Goal: Navigation & Orientation: Find specific page/section

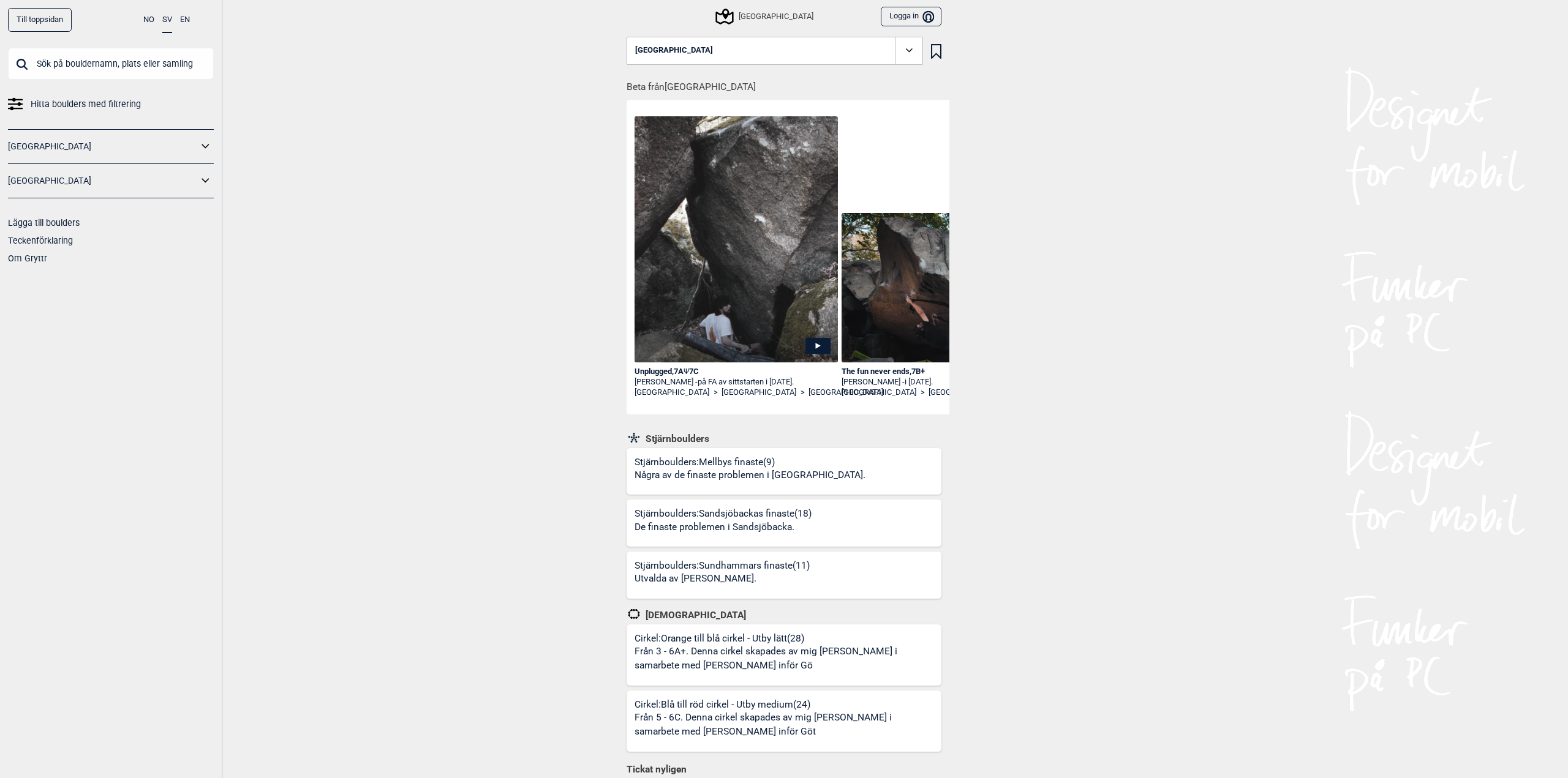
click at [201, 182] on icon at bounding box center [206, 180] width 16 height 18
click at [54, 226] on link "[GEOGRAPHIC_DATA]" at bounding box center [107, 225] width 182 height 18
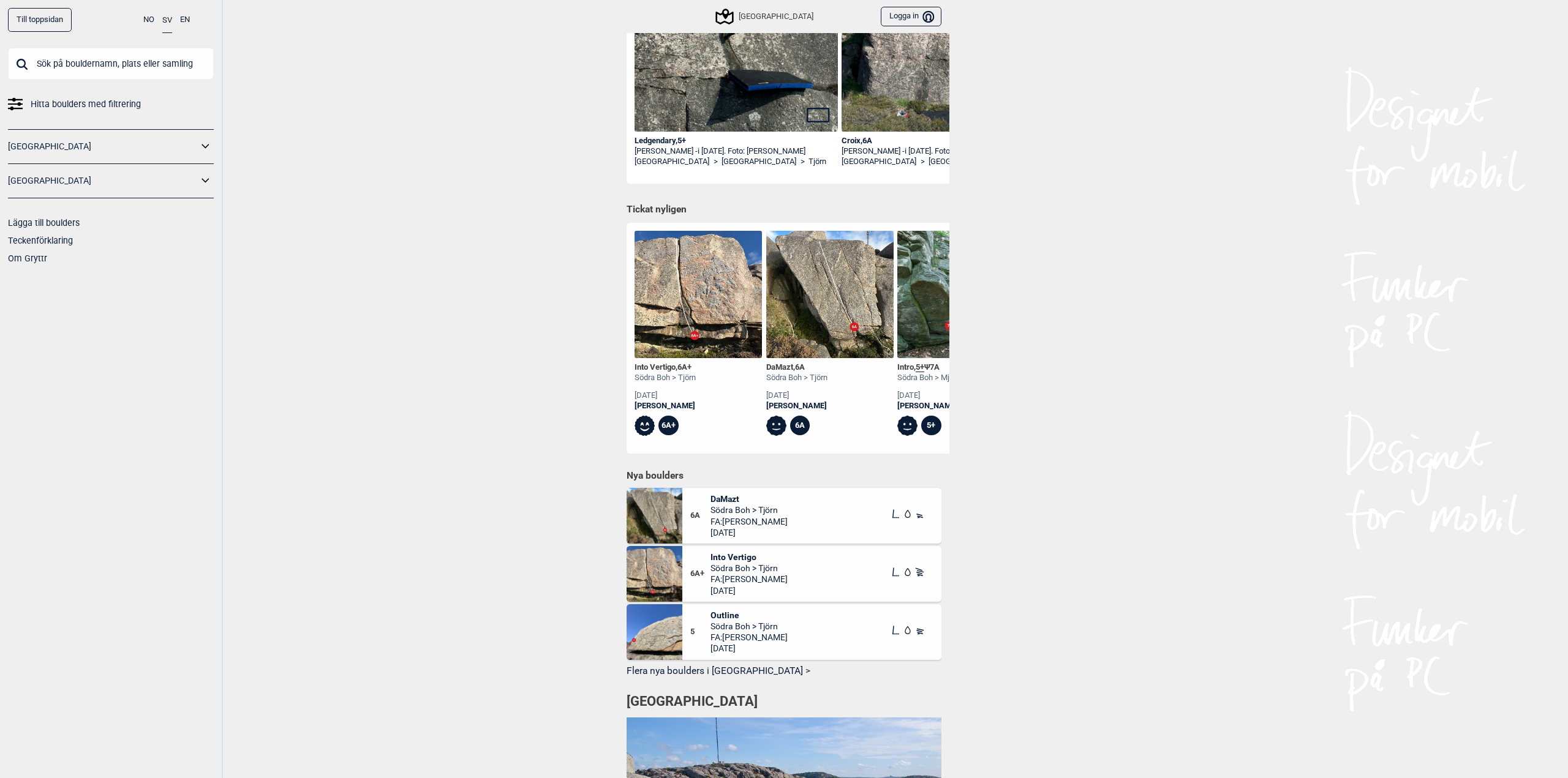
scroll to position [428, 0]
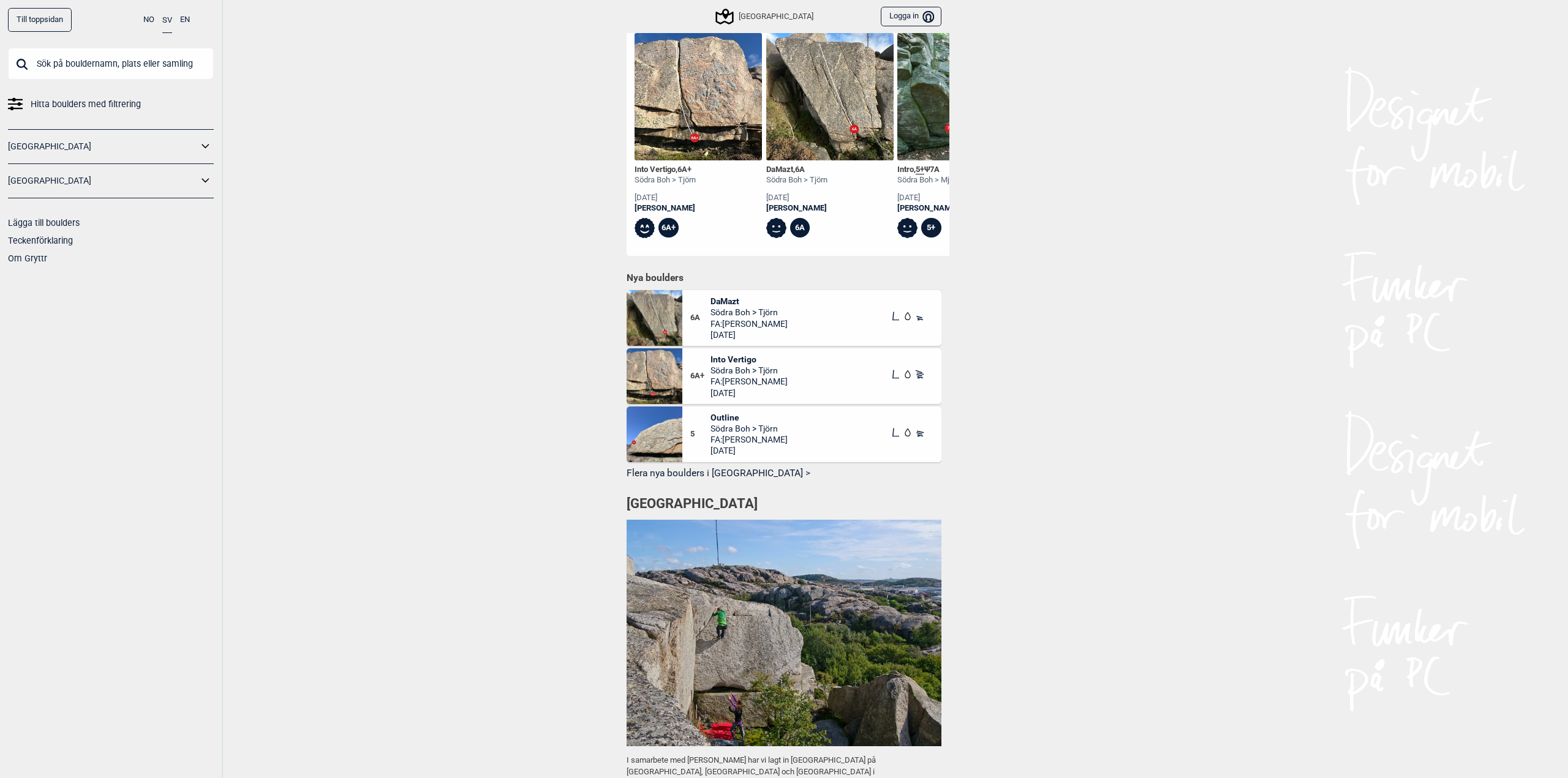
click at [210, 182] on icon at bounding box center [206, 180] width 16 height 18
click at [53, 208] on link "Bohuslän" at bounding box center [107, 203] width 182 height 18
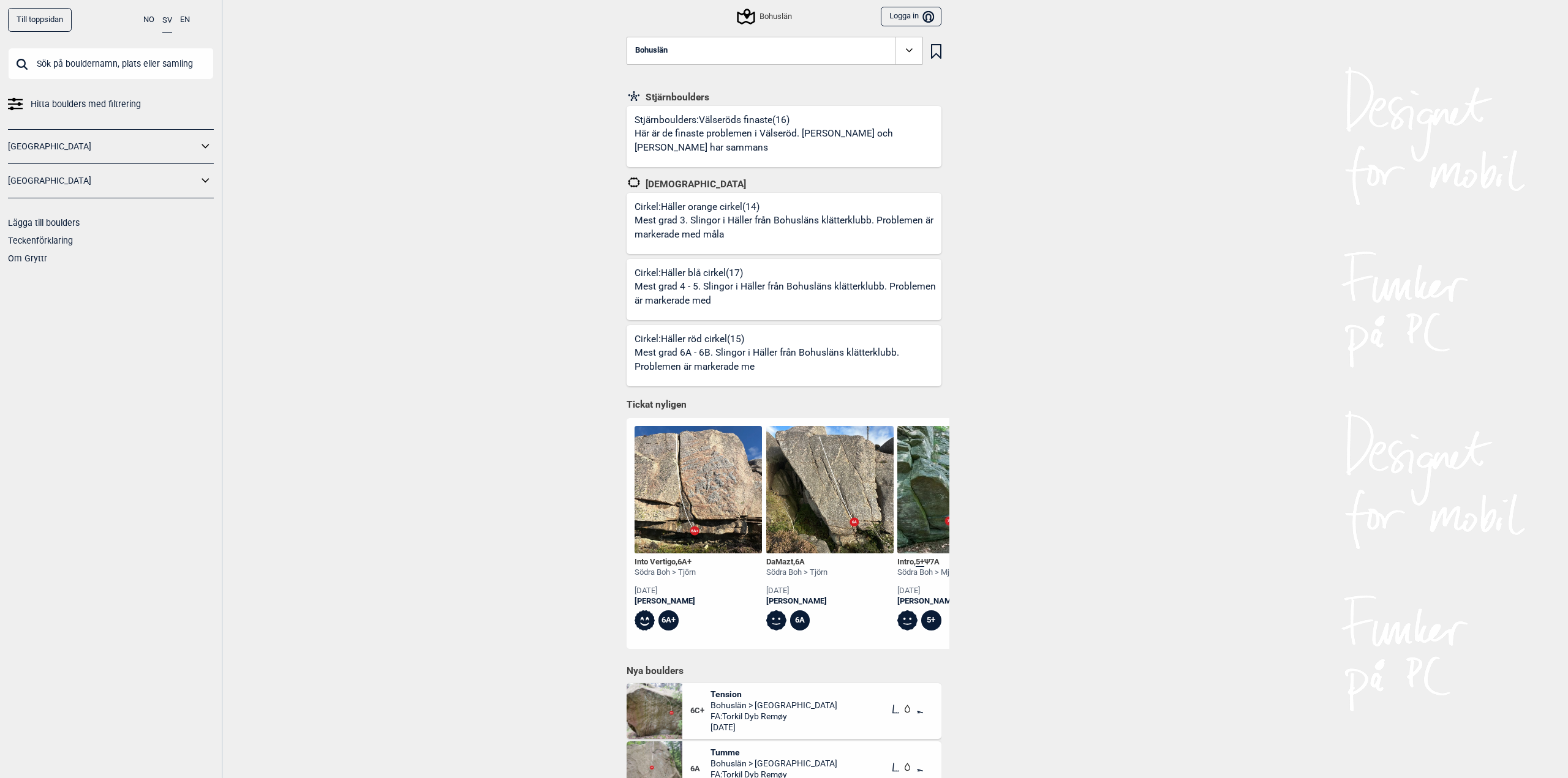
click at [209, 182] on icon at bounding box center [206, 180] width 16 height 18
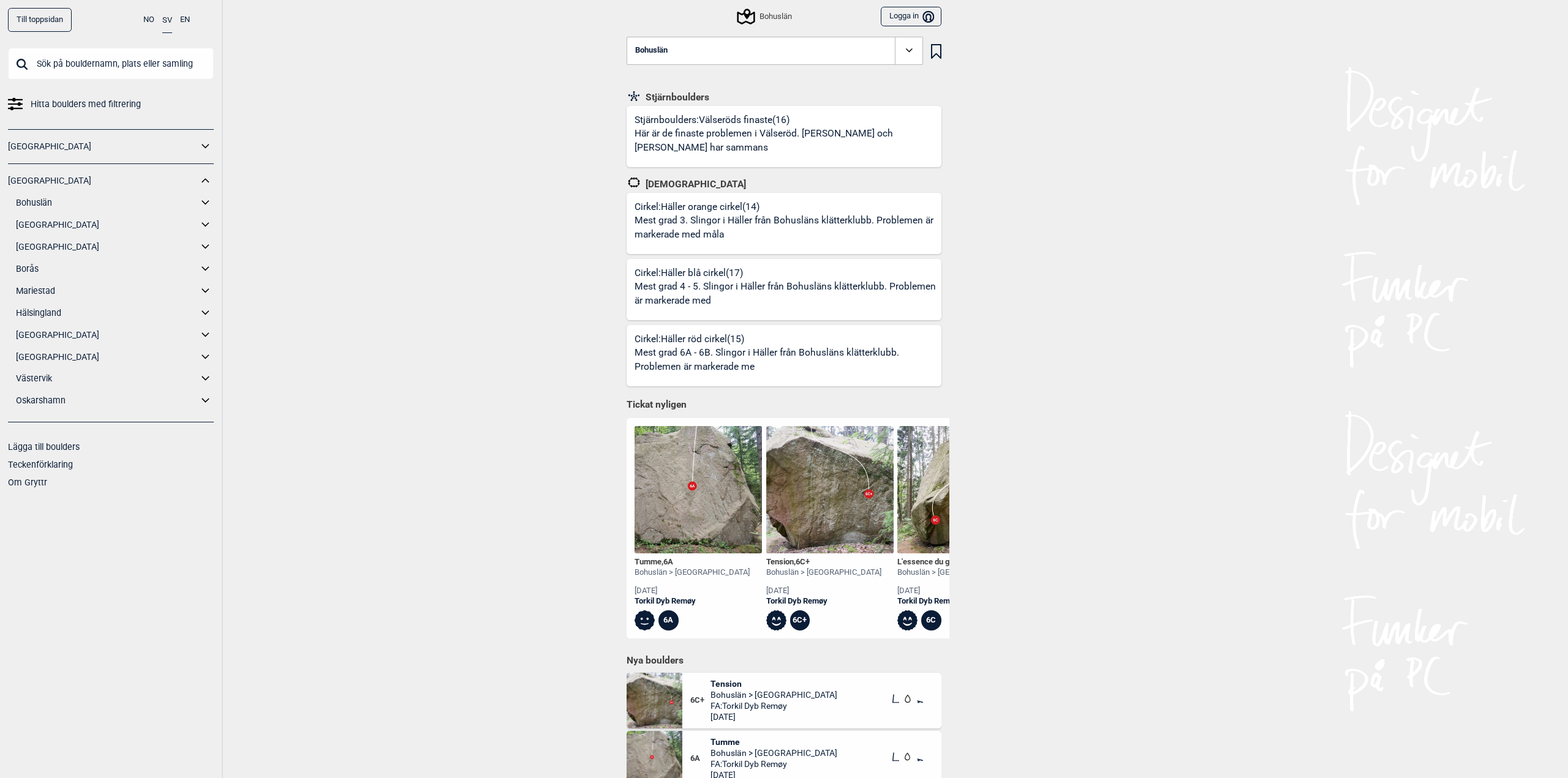
click at [67, 219] on link "[GEOGRAPHIC_DATA]" at bounding box center [107, 225] width 182 height 18
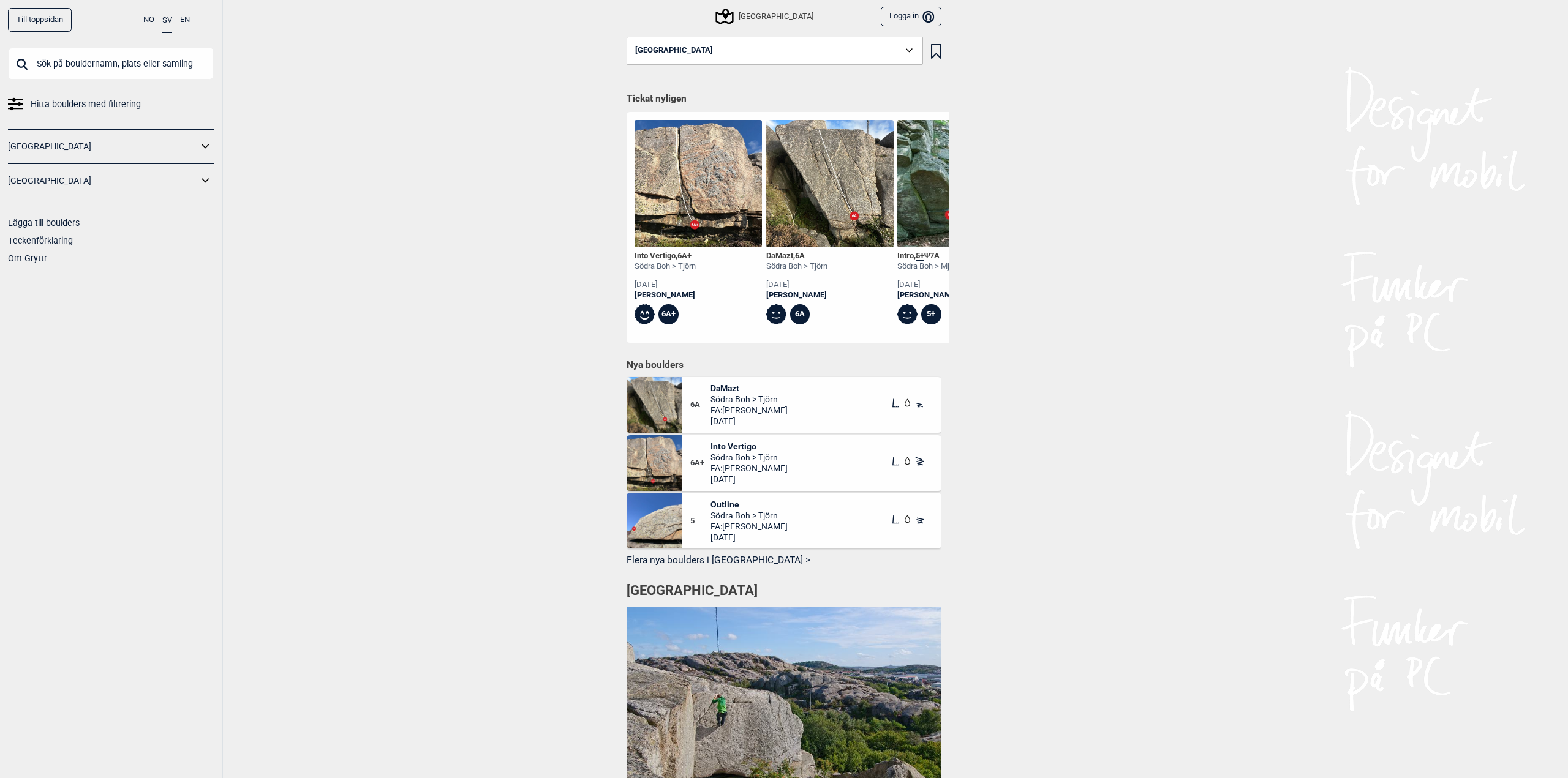
click at [440, 209] on div "Till toppsidan NO SV EN Hitta boulders med filtrering [GEOGRAPHIC_DATA] [GEOGRA…" at bounding box center [784, 389] width 1568 height 778
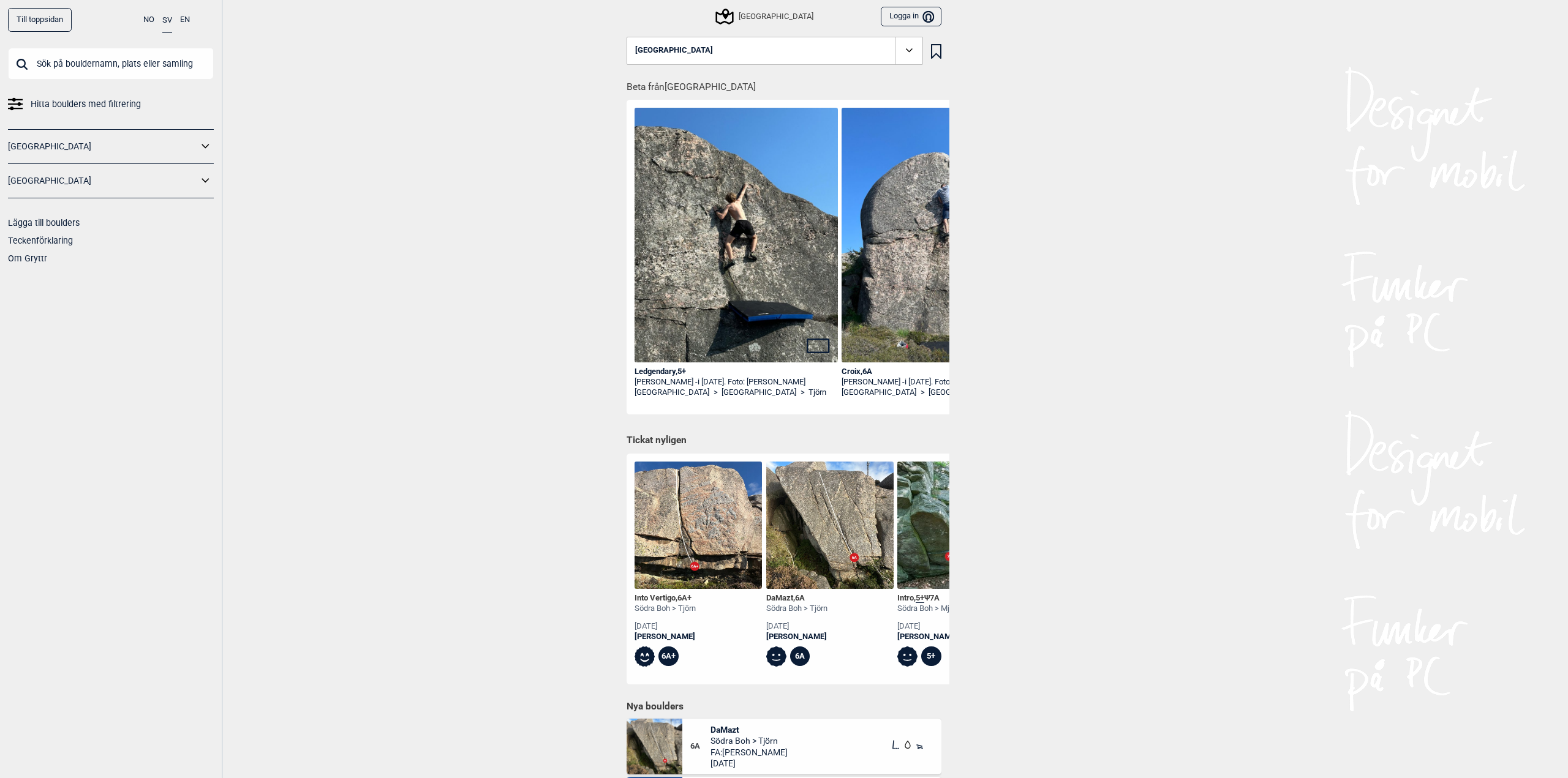
click at [205, 179] on icon at bounding box center [206, 180] width 16 height 18
drag, startPoint x: 43, startPoint y: 248, endPoint x: 49, endPoint y: 246, distance: 6.3
click at [43, 248] on link "[GEOGRAPHIC_DATA]" at bounding box center [107, 247] width 182 height 18
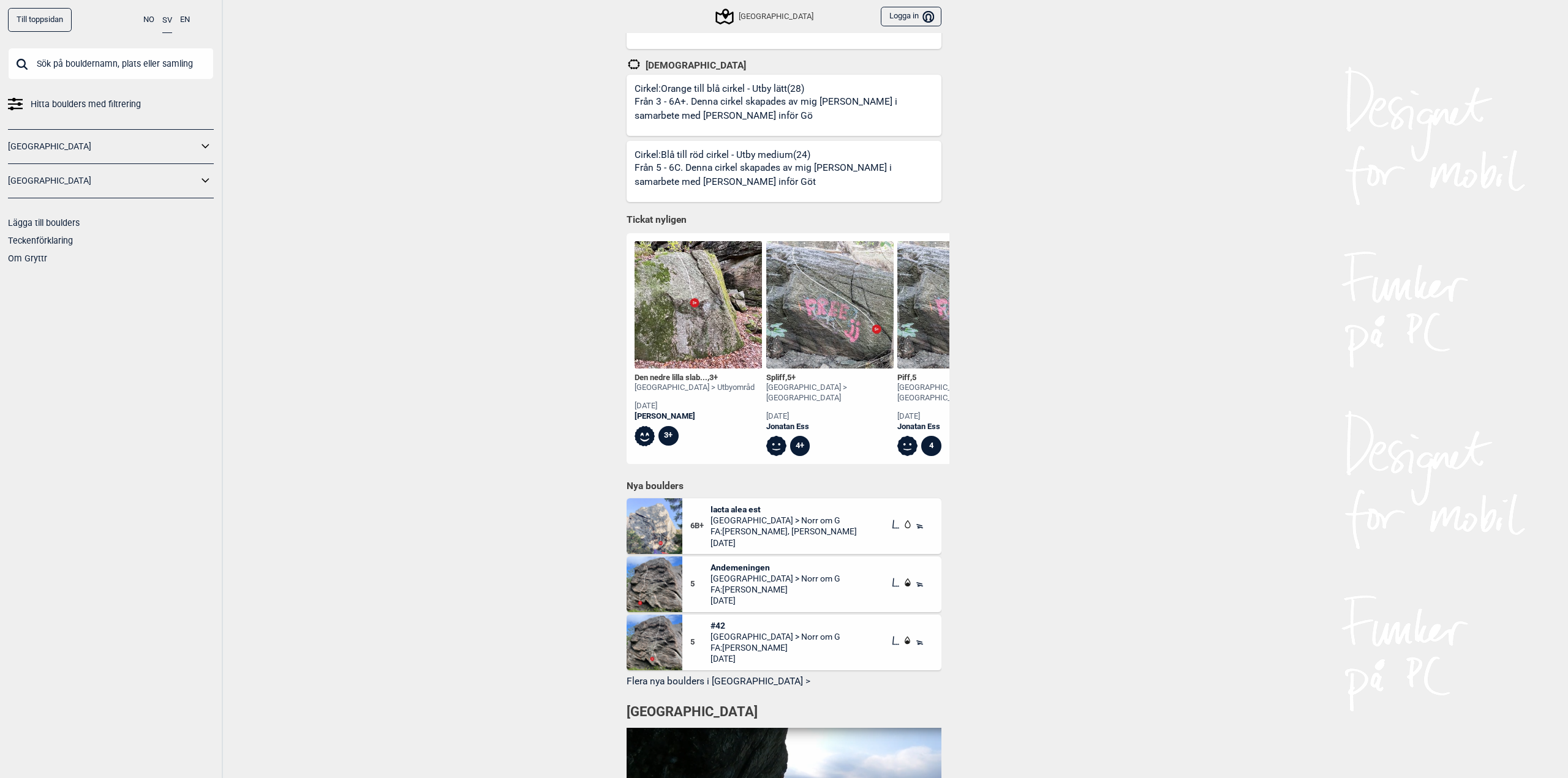
scroll to position [606, 0]
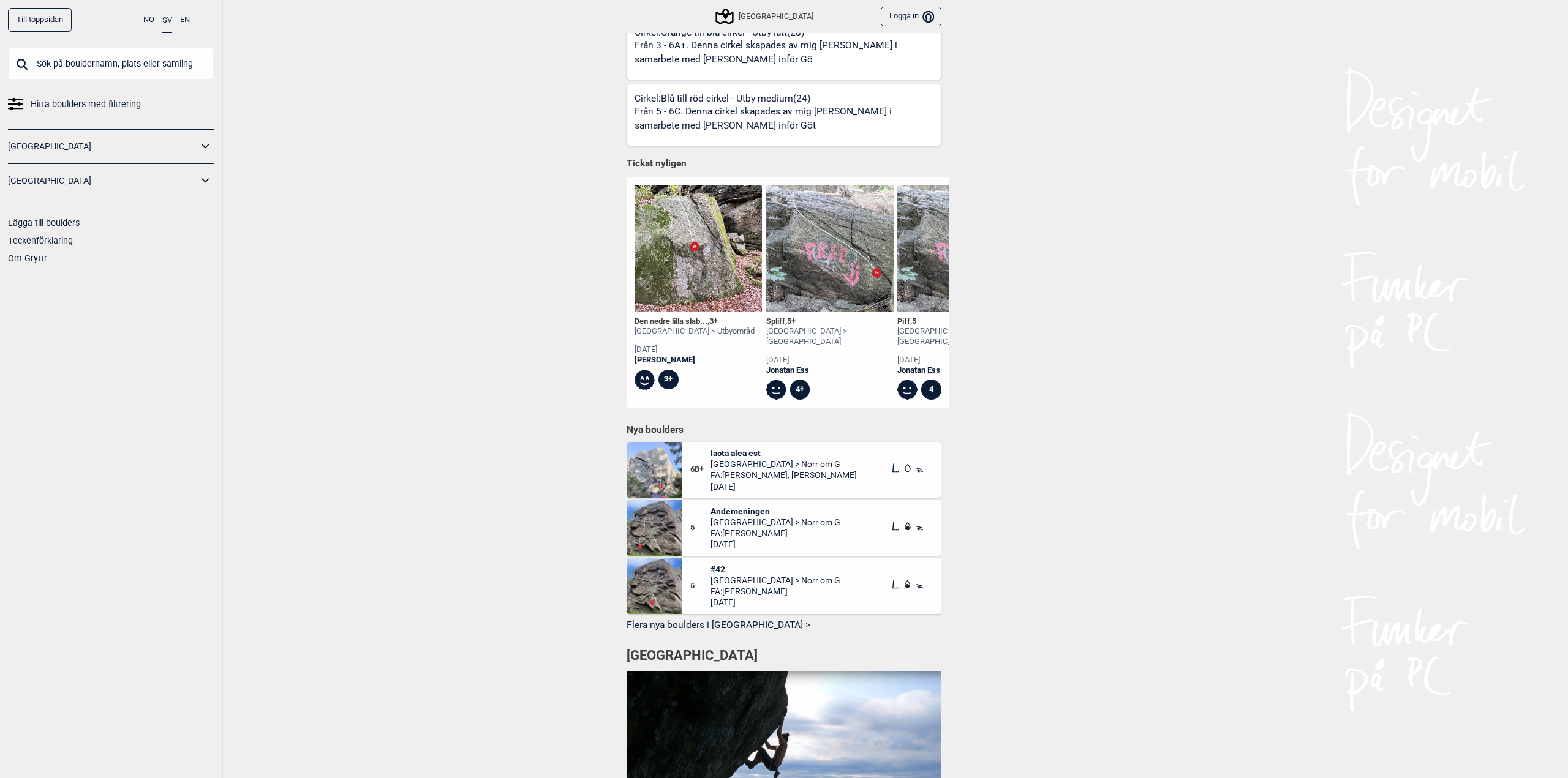
click at [754, 514] on span "Andemeningen" at bounding box center [775, 511] width 130 height 11
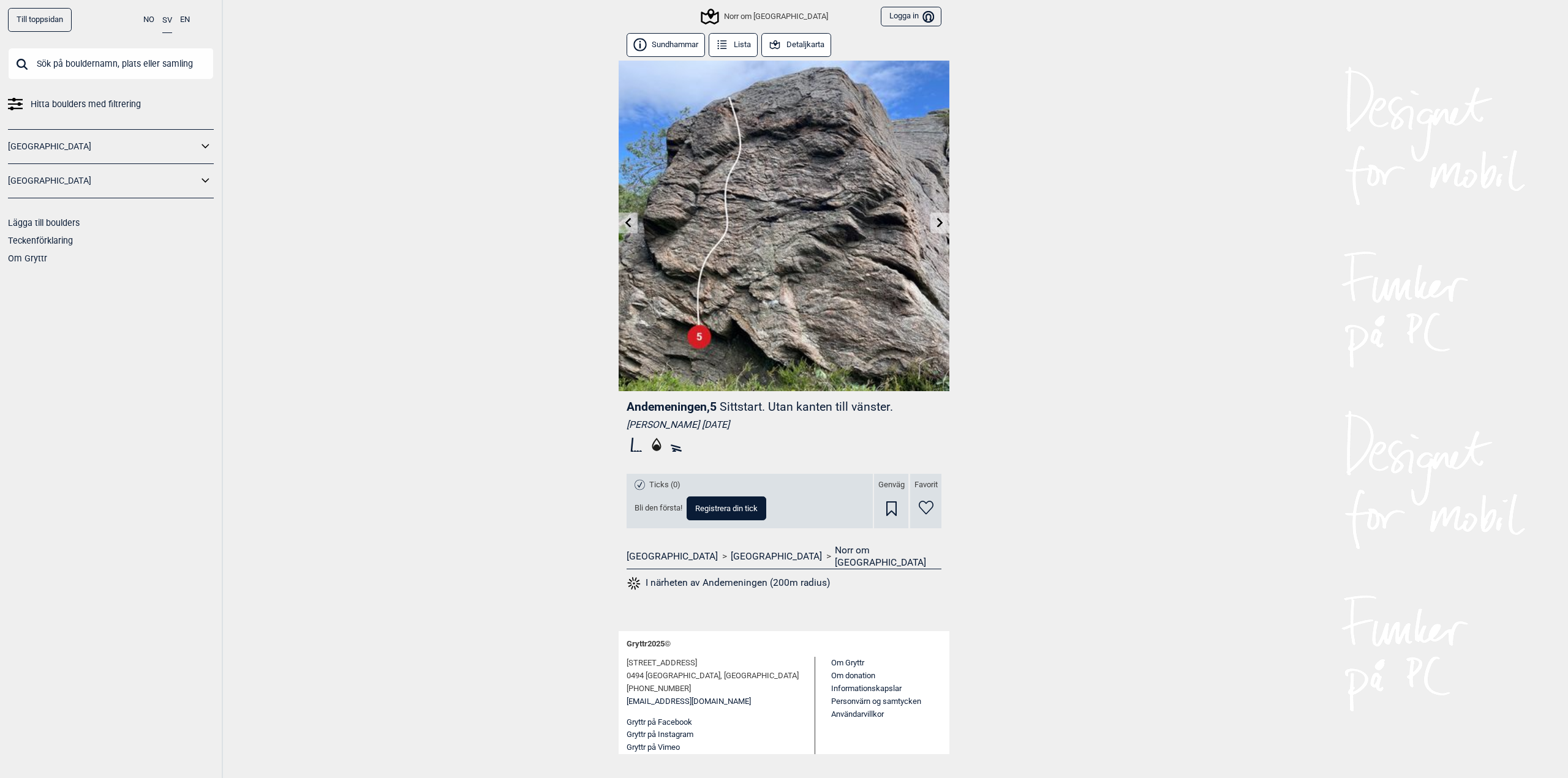
click at [789, 43] on button "Detaljkarta" at bounding box center [796, 44] width 70 height 24
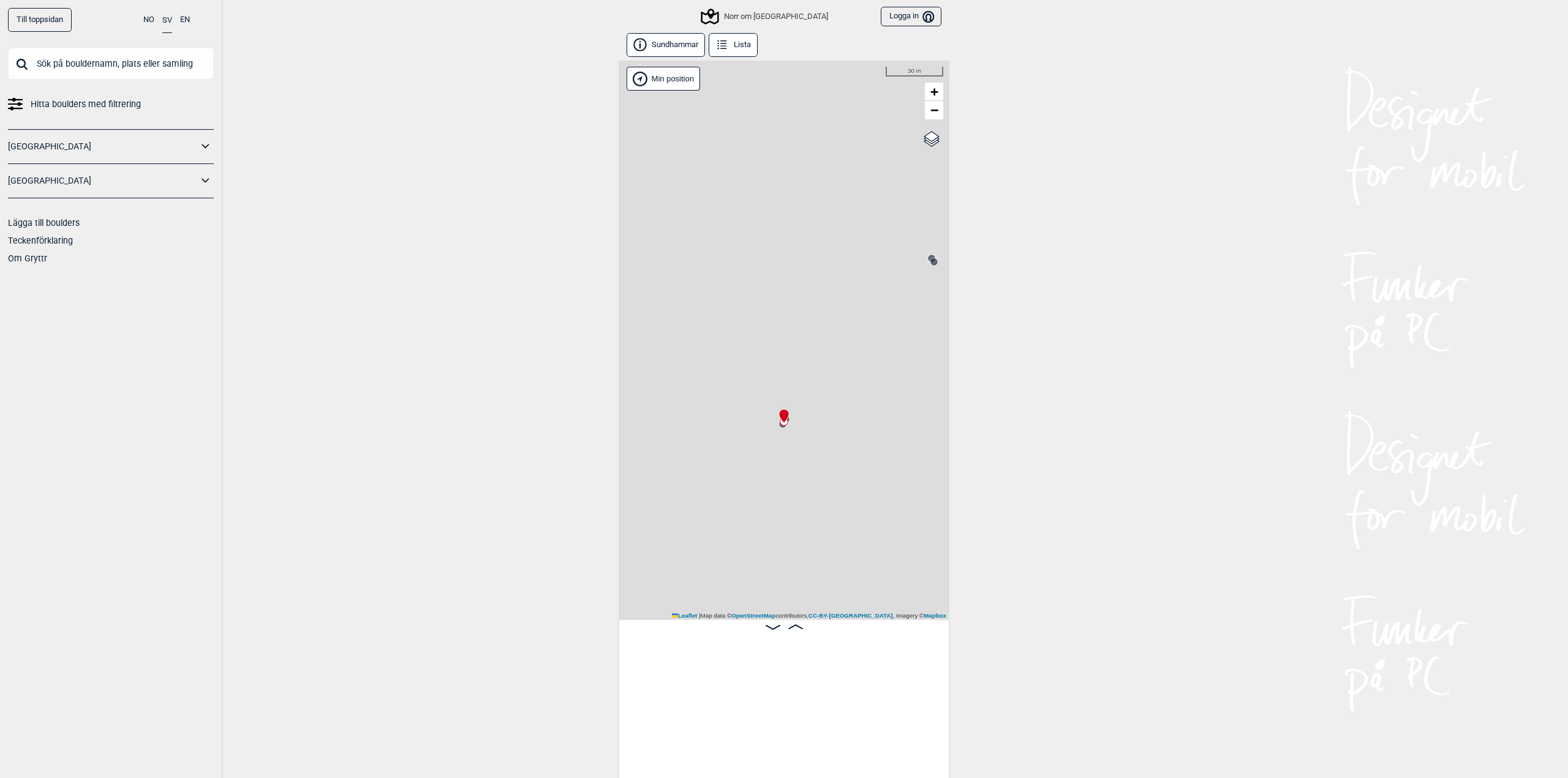
scroll to position [0, 7554]
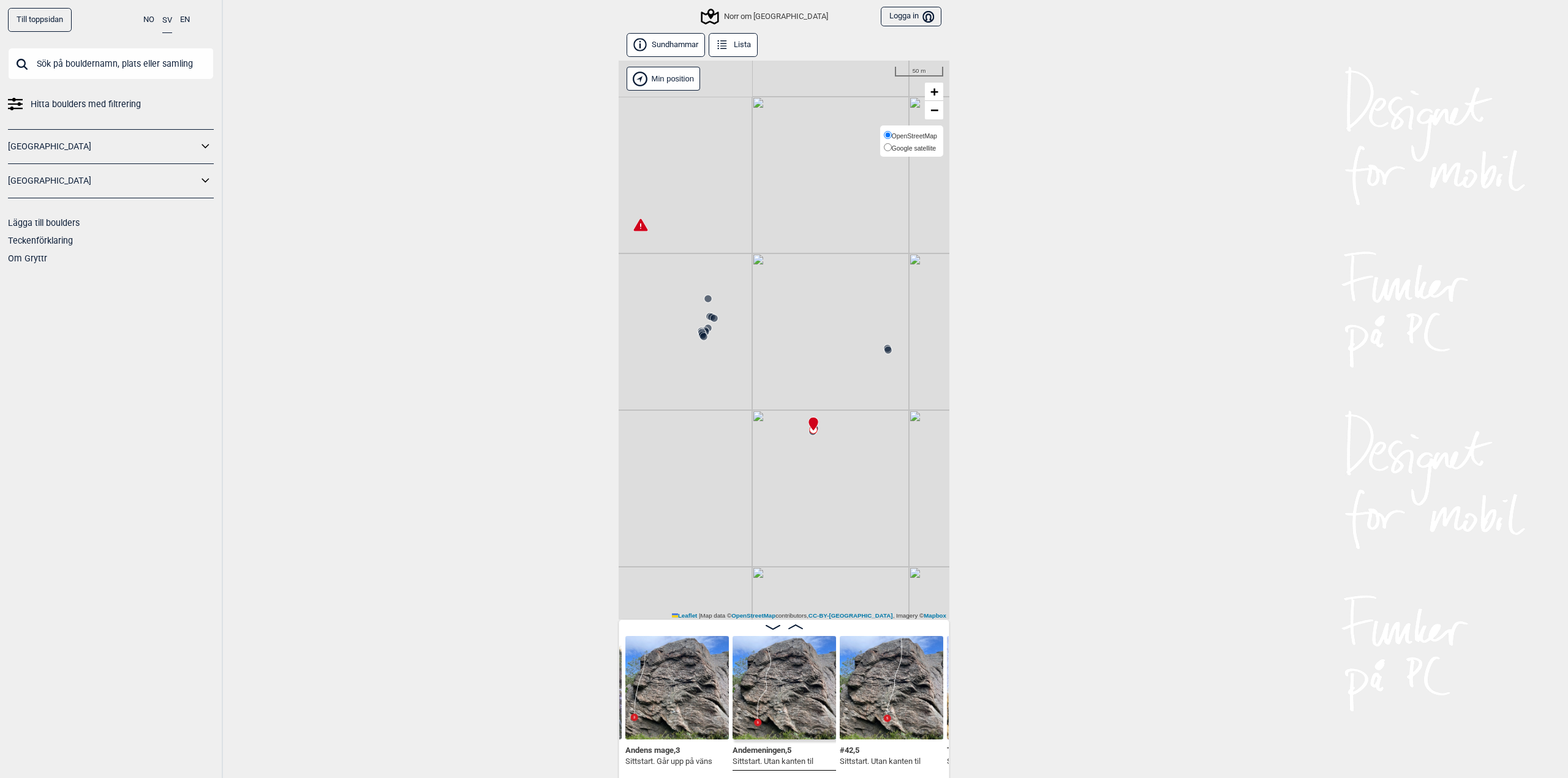
click at [924, 148] on span "Google satellite" at bounding box center [914, 148] width 45 height 7
click at [892, 148] on input "Google satellite" at bounding box center [887, 147] width 8 height 8
radio input "true"
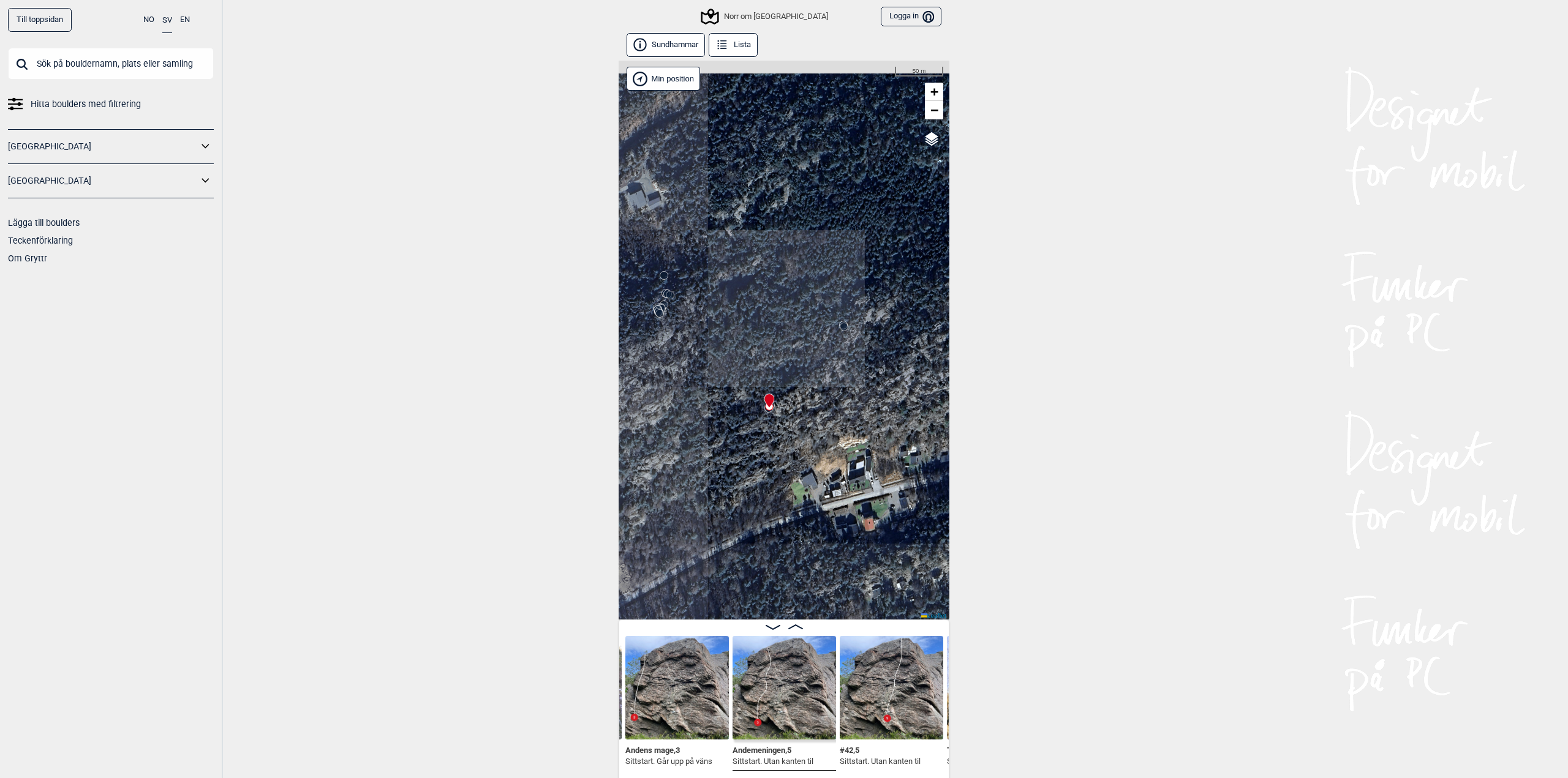
drag, startPoint x: 874, startPoint y: 436, endPoint x: 829, endPoint y: 408, distance: 53.0
click at [830, 410] on div "[PERSON_NAME] Norr om [GEOGRAPHIC_DATA]" at bounding box center [783, 340] width 331 height 559
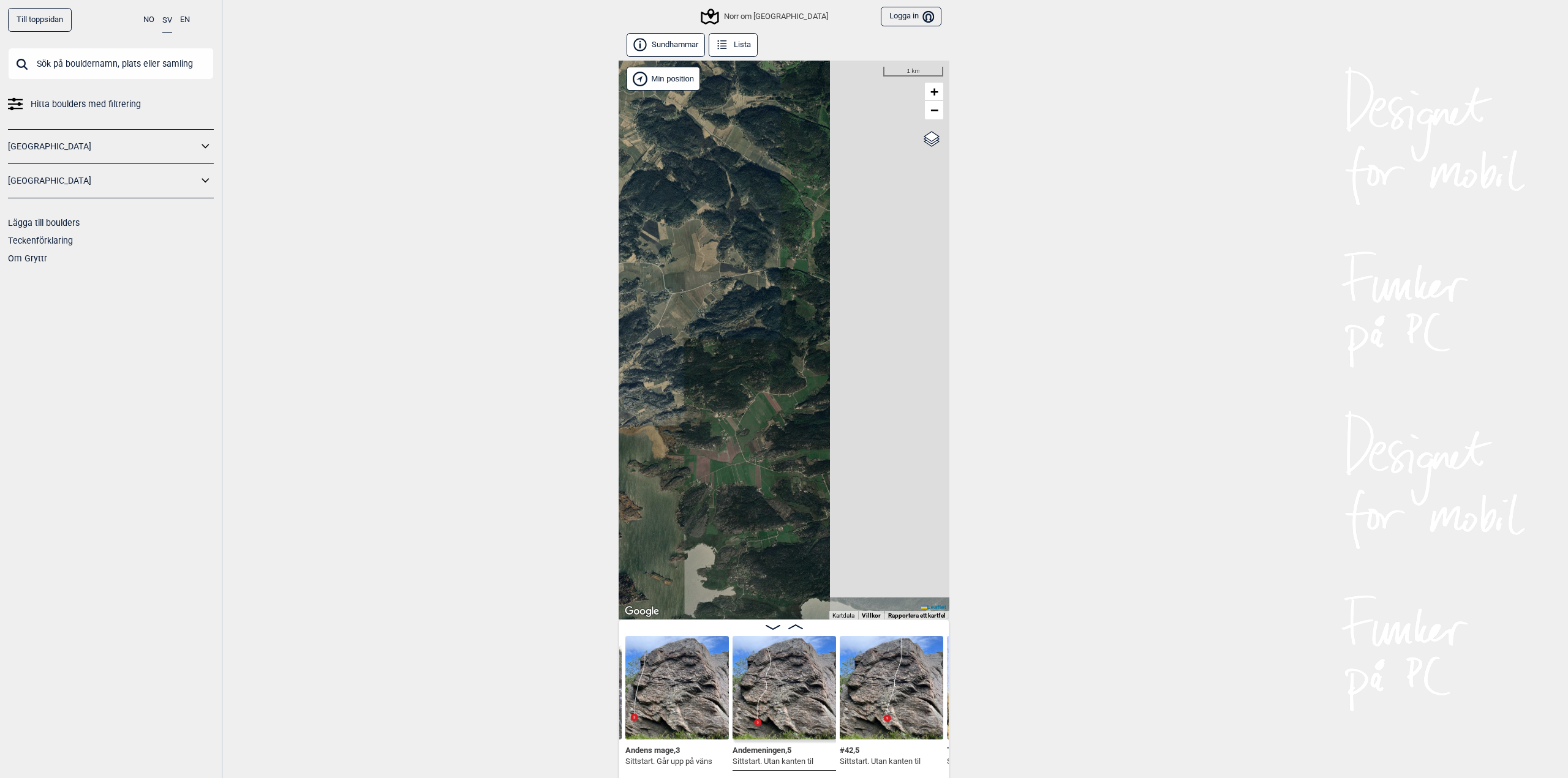
drag, startPoint x: 566, startPoint y: 405, endPoint x: 767, endPoint y: 337, distance: 212.2
click at [767, 337] on div "[PERSON_NAME] Norr om [GEOGRAPHIC_DATA]" at bounding box center [783, 340] width 331 height 559
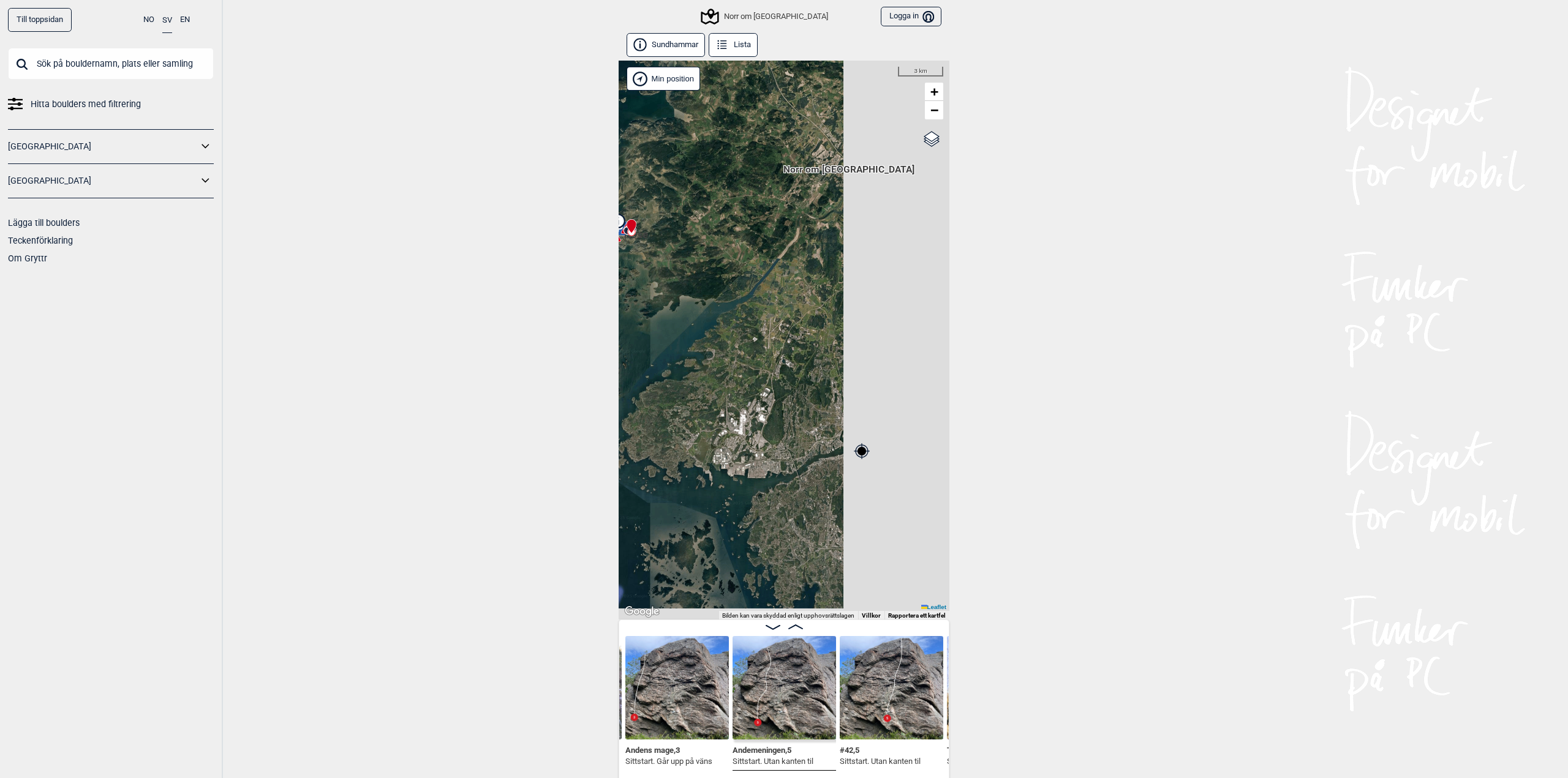
drag, startPoint x: 905, startPoint y: 400, endPoint x: 718, endPoint y: 249, distance: 240.4
click at [718, 250] on div "[PERSON_NAME] Norr om [GEOGRAPHIC_DATA]" at bounding box center [783, 340] width 331 height 559
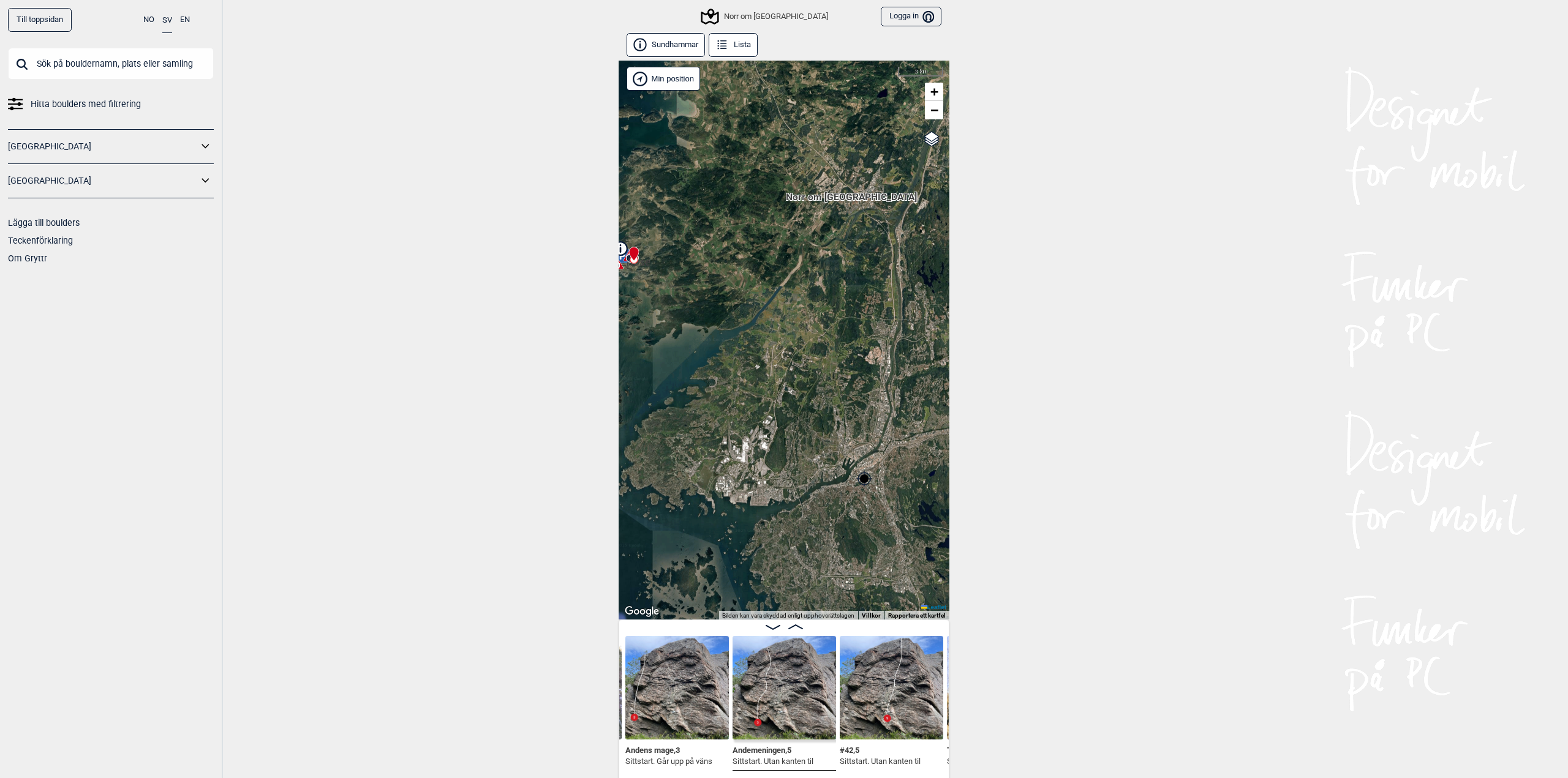
drag, startPoint x: 793, startPoint y: 318, endPoint x: 737, endPoint y: 293, distance: 61.3
click at [737, 294] on div "[PERSON_NAME] Norr om [GEOGRAPHIC_DATA]" at bounding box center [783, 340] width 331 height 559
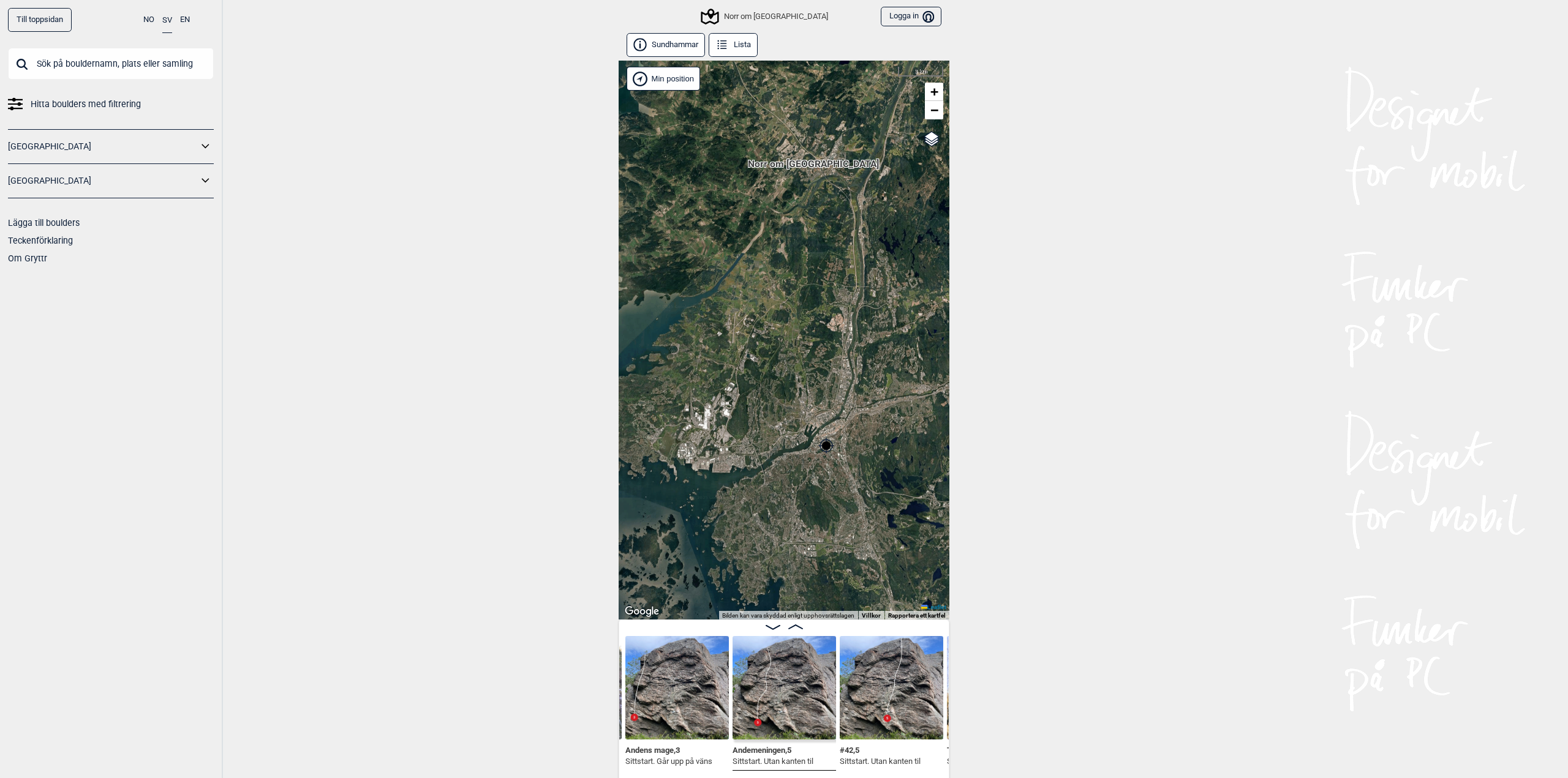
drag, startPoint x: 801, startPoint y: 235, endPoint x: 888, endPoint y: 388, distance: 176.0
click at [888, 388] on div "[PERSON_NAME] Norr om [GEOGRAPHIC_DATA]" at bounding box center [783, 340] width 331 height 559
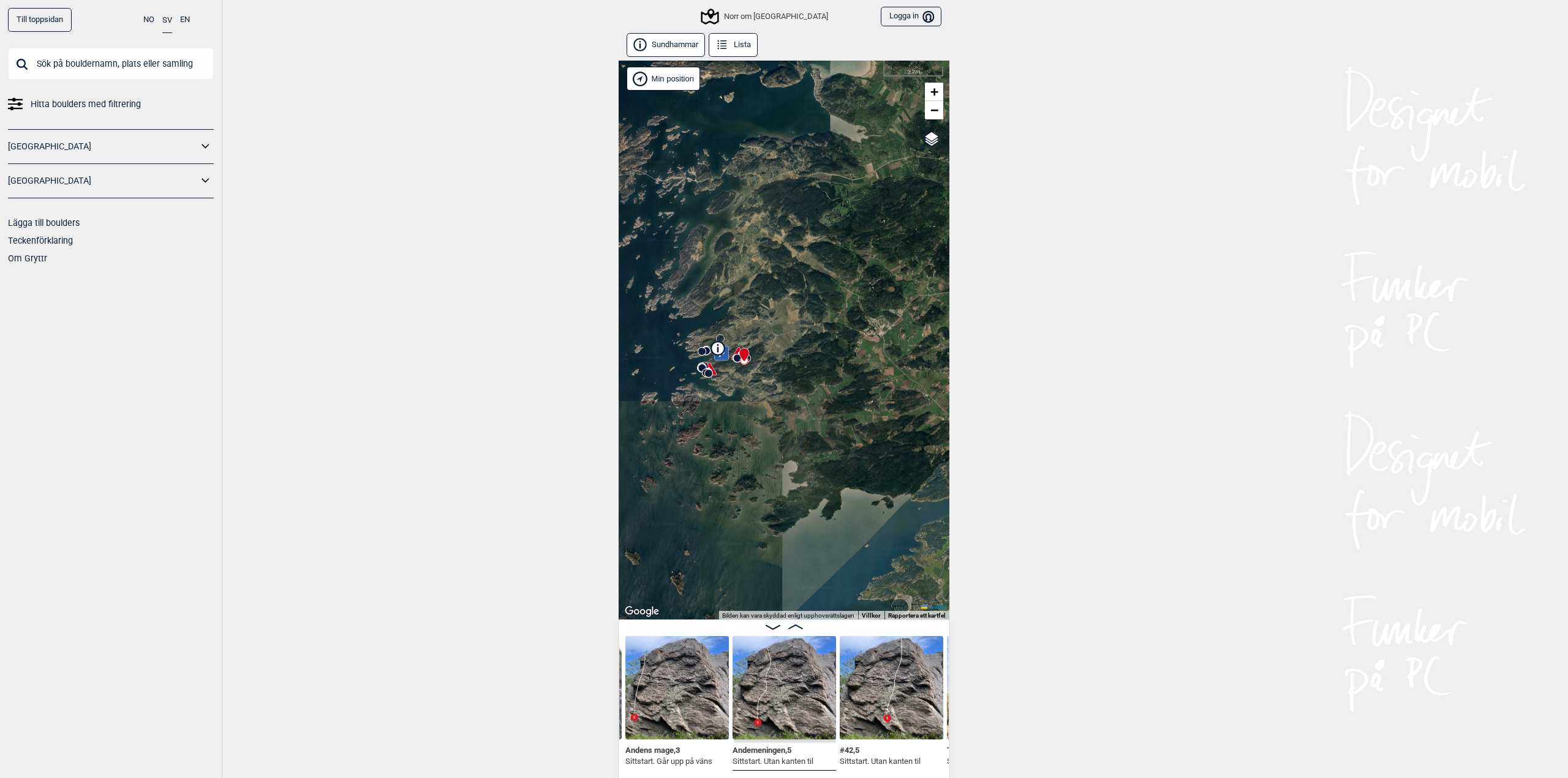
drag, startPoint x: 825, startPoint y: 348, endPoint x: 895, endPoint y: 337, distance: 70.9
click at [895, 338] on div "[PERSON_NAME] Norr om [GEOGRAPHIC_DATA]" at bounding box center [783, 340] width 331 height 559
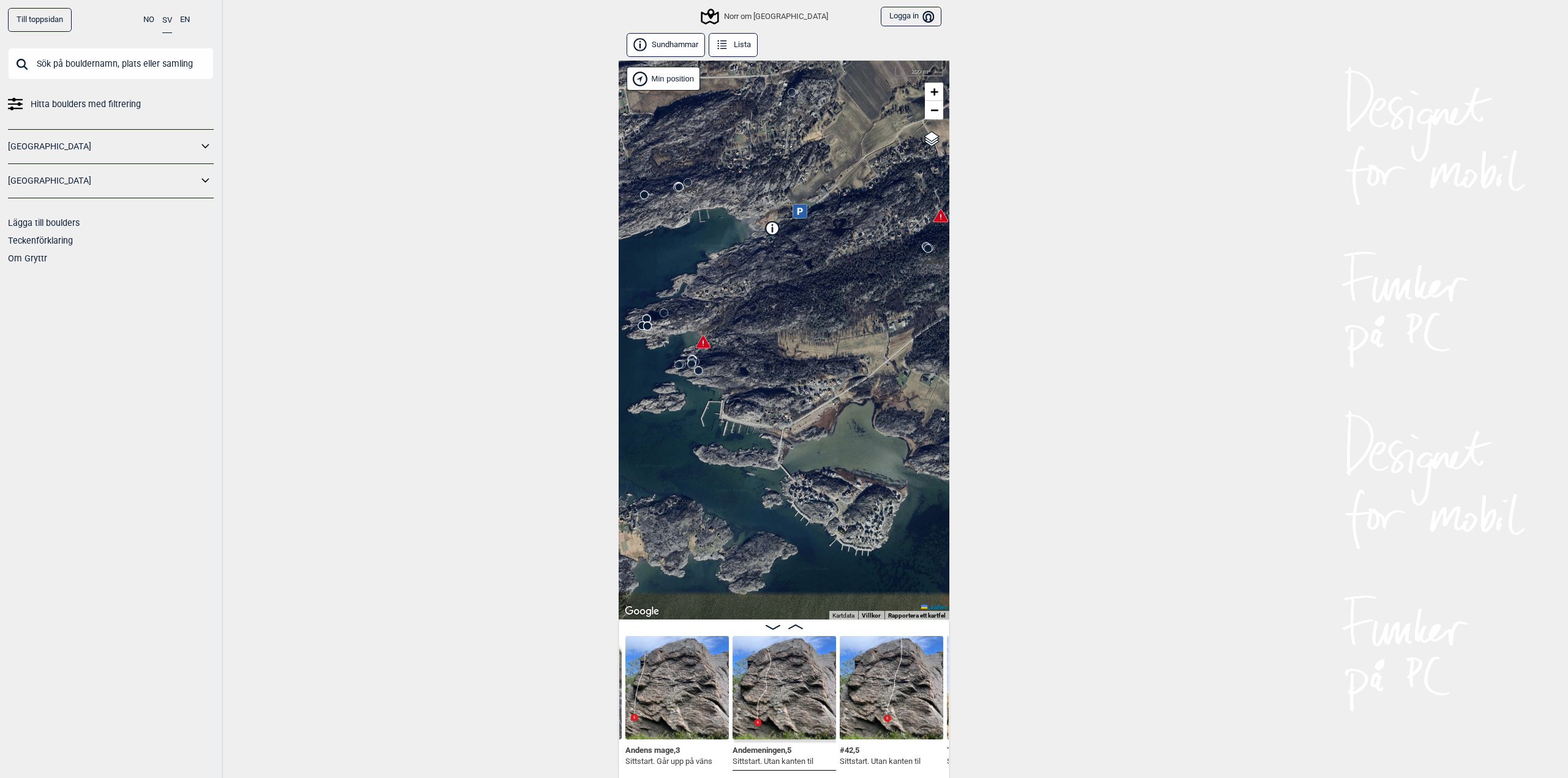
drag, startPoint x: 697, startPoint y: 349, endPoint x: 773, endPoint y: 357, distance: 76.4
click at [773, 357] on div "[PERSON_NAME] Norr om [GEOGRAPHIC_DATA]" at bounding box center [783, 340] width 331 height 559
